Goal: Task Accomplishment & Management: Use online tool/utility

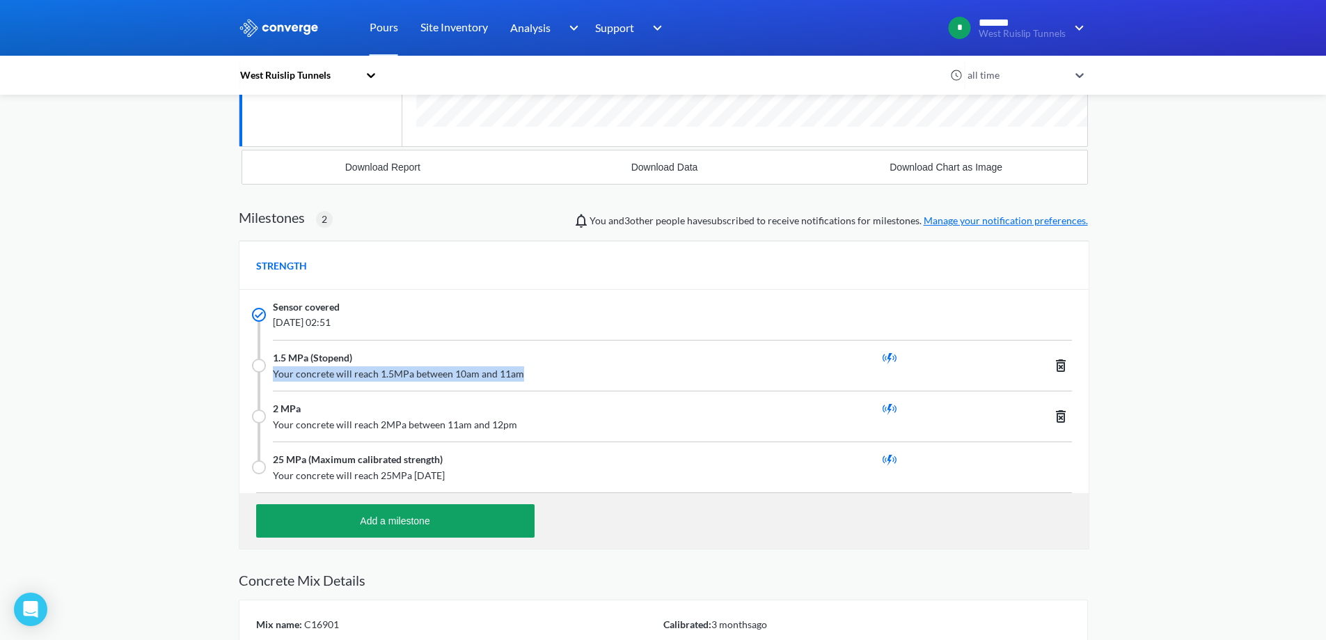
scroll to position [992, 849]
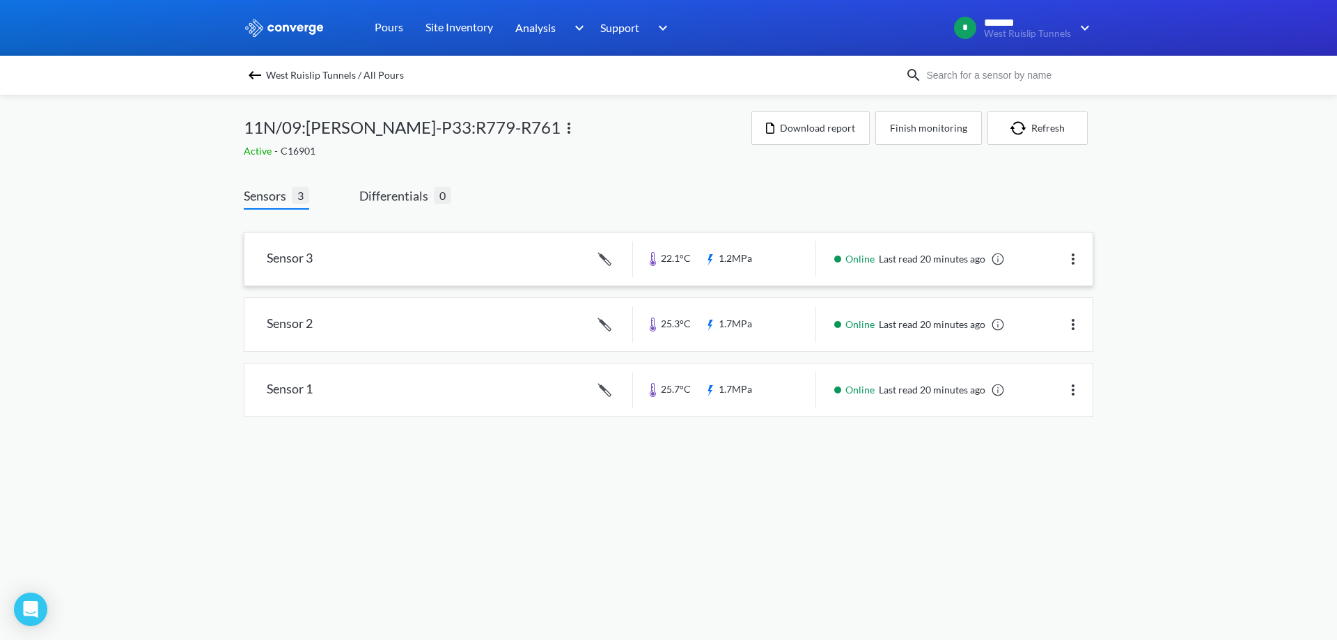
click at [411, 262] on link at bounding box center [668, 259] width 848 height 53
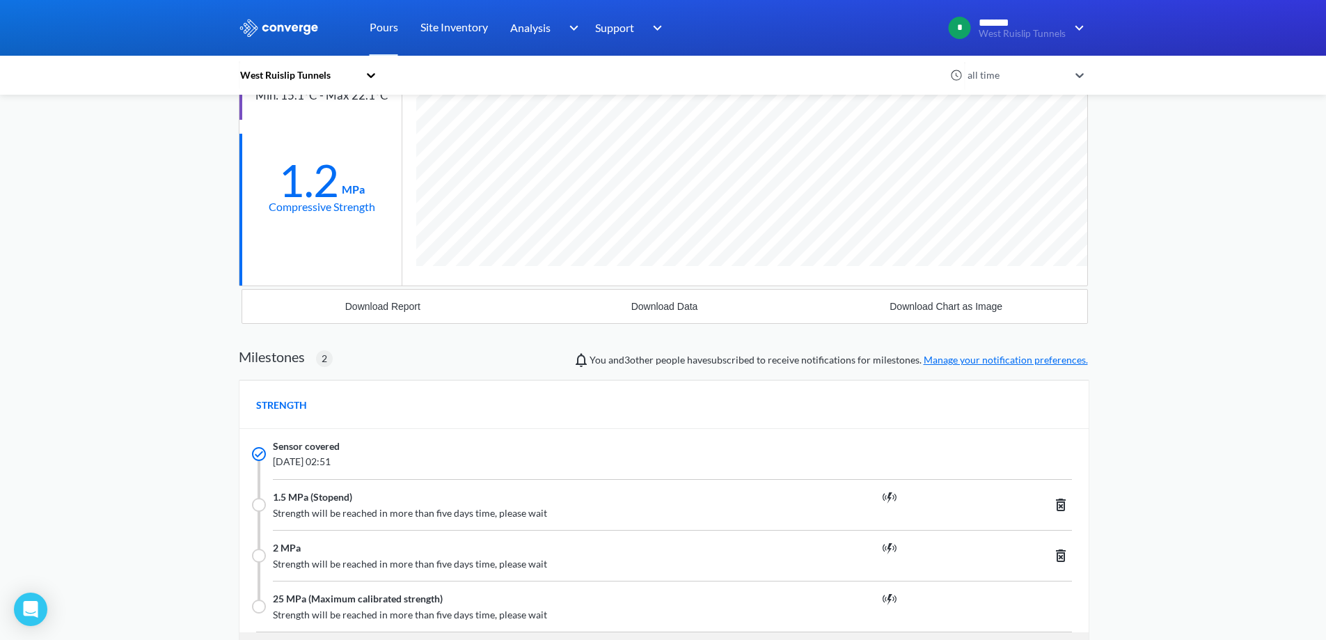
scroll to position [992, 849]
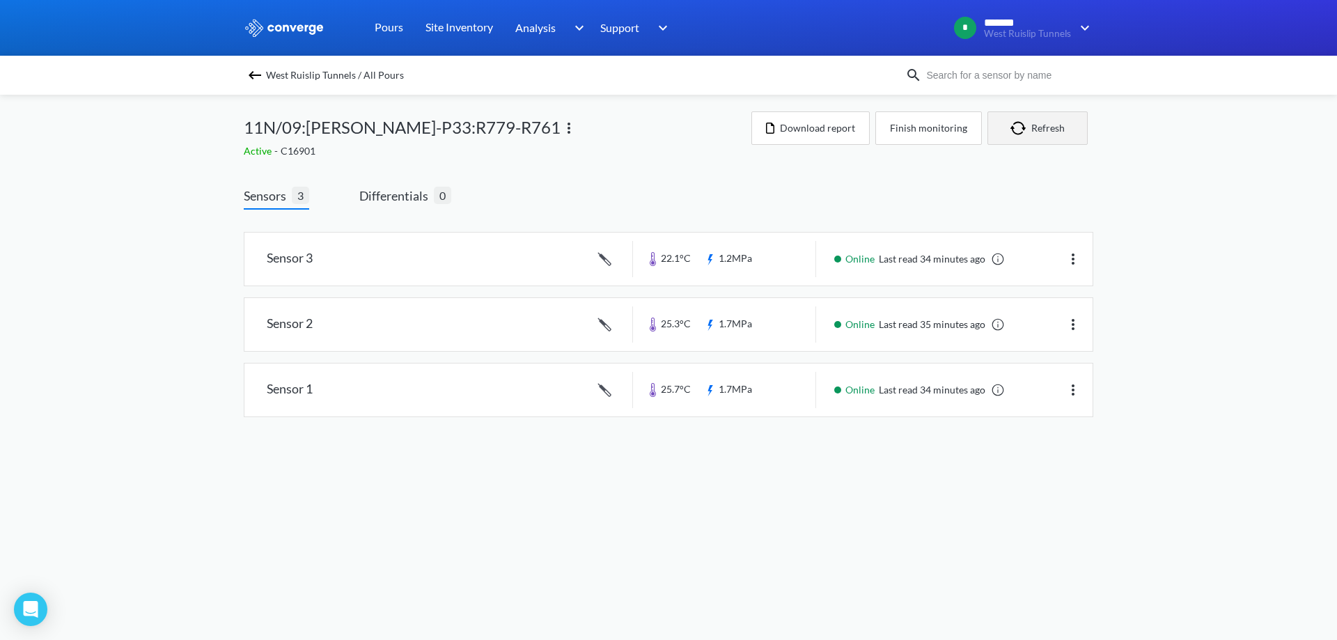
click at [1063, 132] on button "Refresh" at bounding box center [1037, 127] width 100 height 33
click at [747, 476] on body "Sorry, this feature is not available in the demo OK MENU West Ruislip Tunnels P…" at bounding box center [668, 320] width 1337 height 640
click at [407, 257] on link at bounding box center [668, 259] width 848 height 53
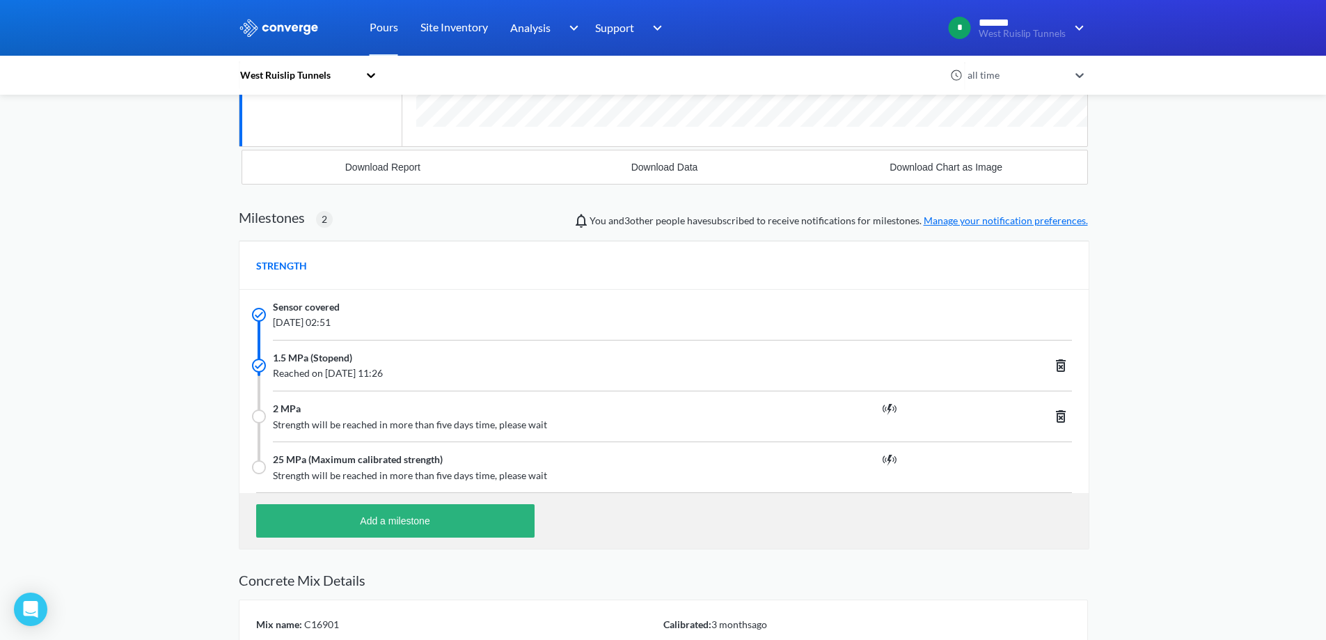
scroll to position [992, 849]
click at [375, 528] on button "Add a milestone" at bounding box center [395, 520] width 279 height 33
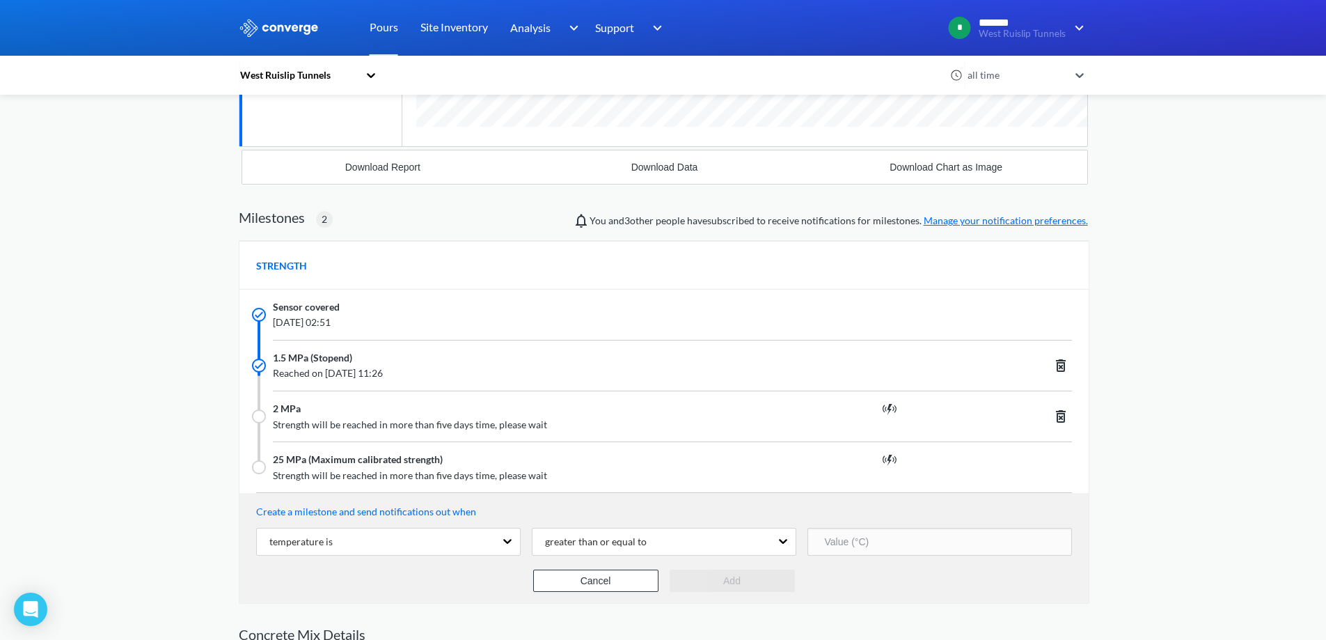
scroll to position [1046, 849]
click at [449, 541] on div "temperature is" at bounding box center [376, 541] width 238 height 26
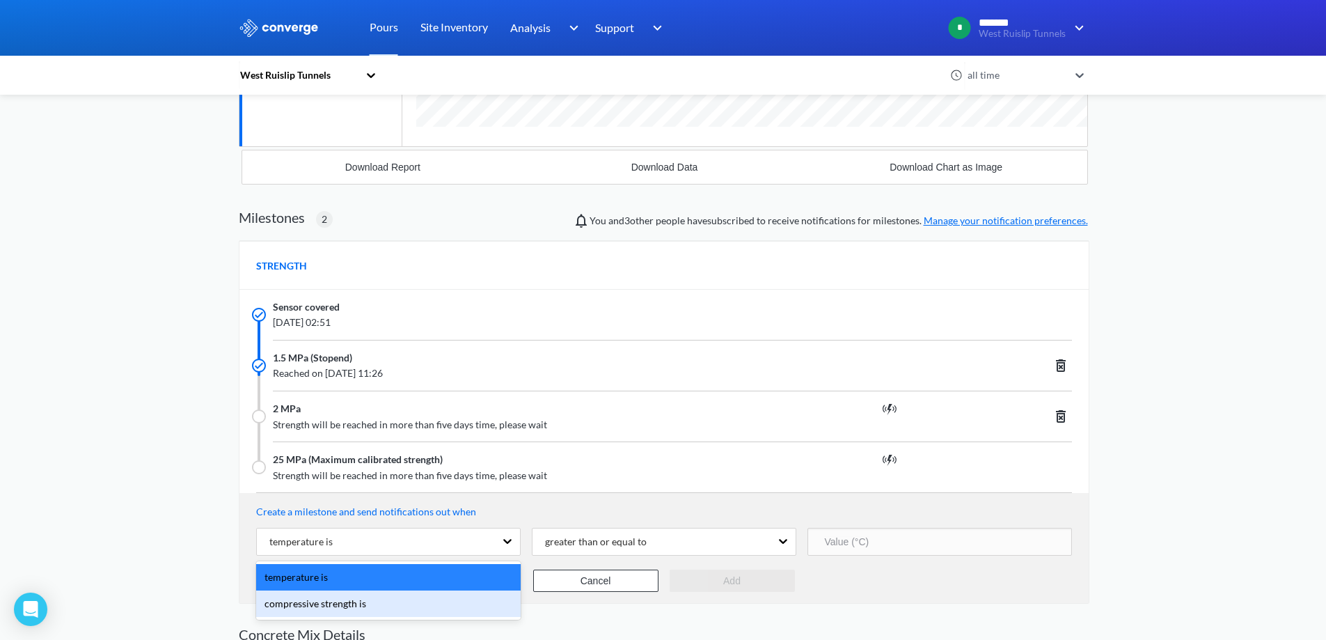
click at [375, 604] on div "compressive strength is" at bounding box center [388, 603] width 265 height 26
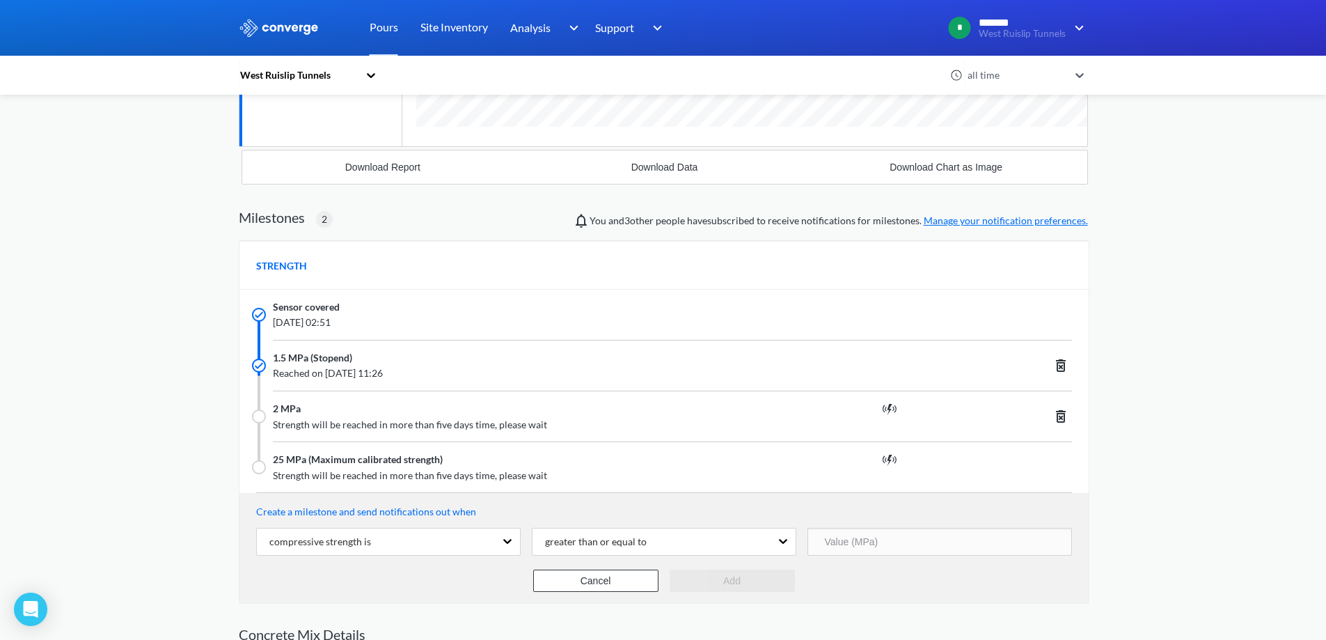
click at [852, 544] on input "number" at bounding box center [940, 542] width 265 height 28
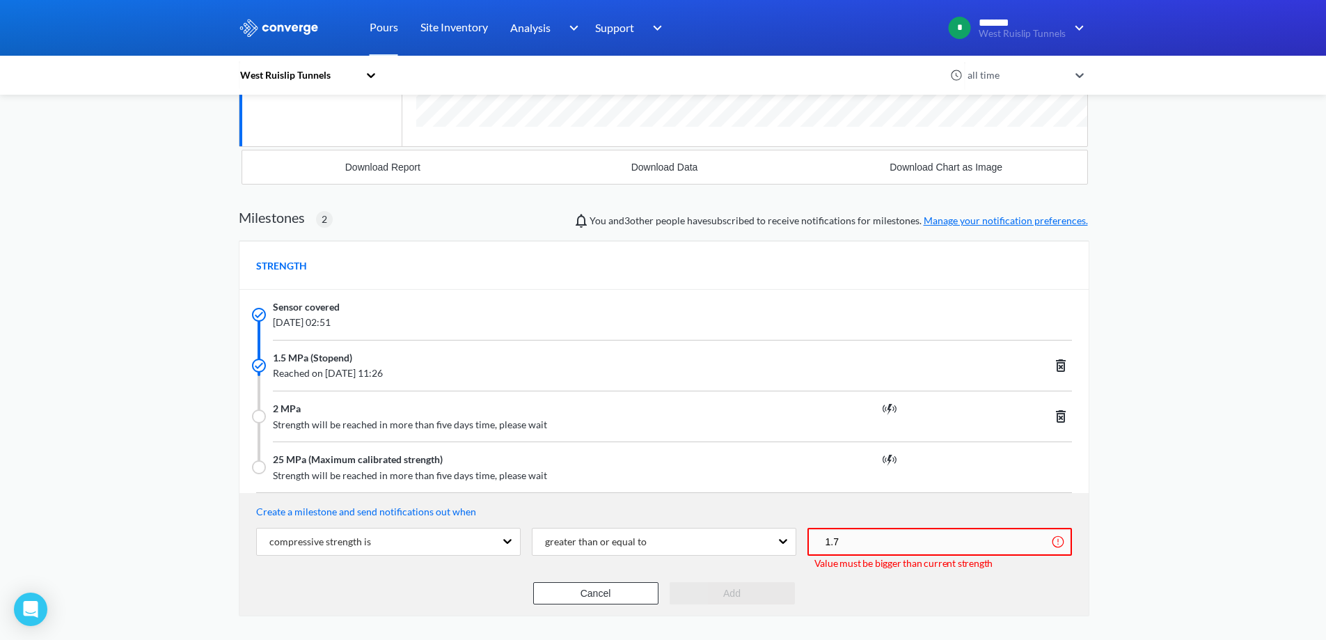
scroll to position [695216, 695413]
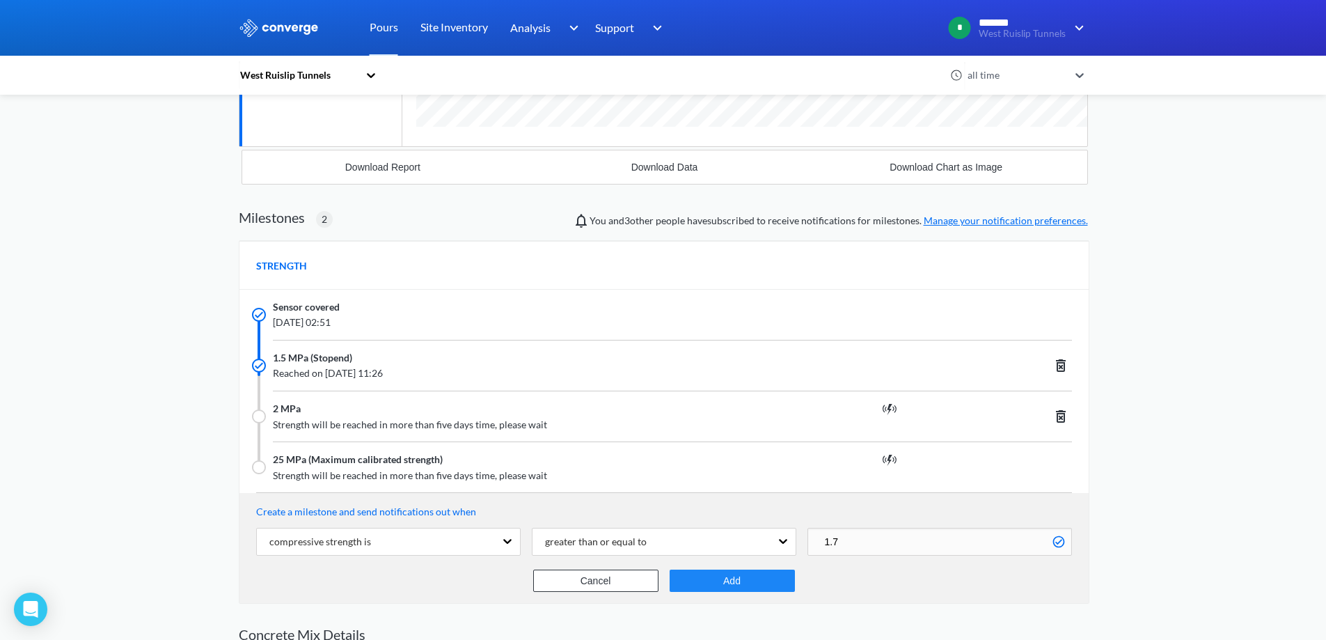
type input "1.7"
click at [732, 586] on button "Add" at bounding box center [732, 581] width 125 height 22
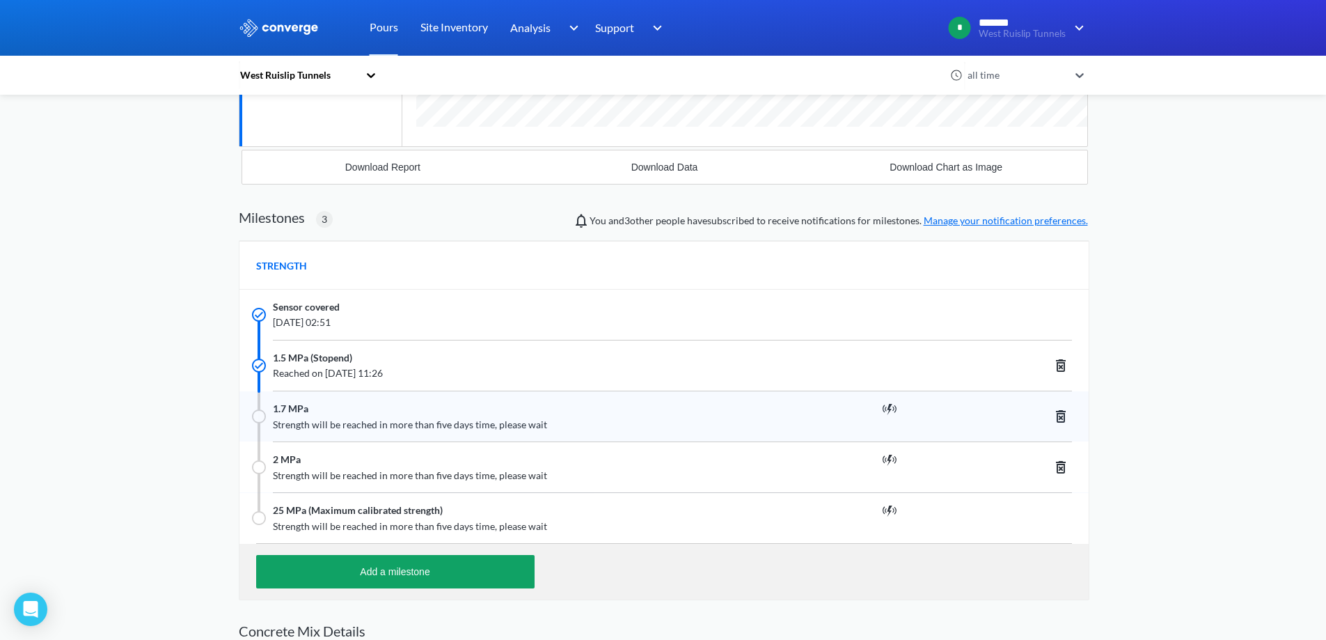
scroll to position [1042, 849]
click at [1259, 346] on div "MENU West Ruislip Tunnels Pours Site Inventory Analysis Concrete Performance BI…" at bounding box center [663, 235] width 1326 height 1167
